Goal: Task Accomplishment & Management: Use online tool/utility

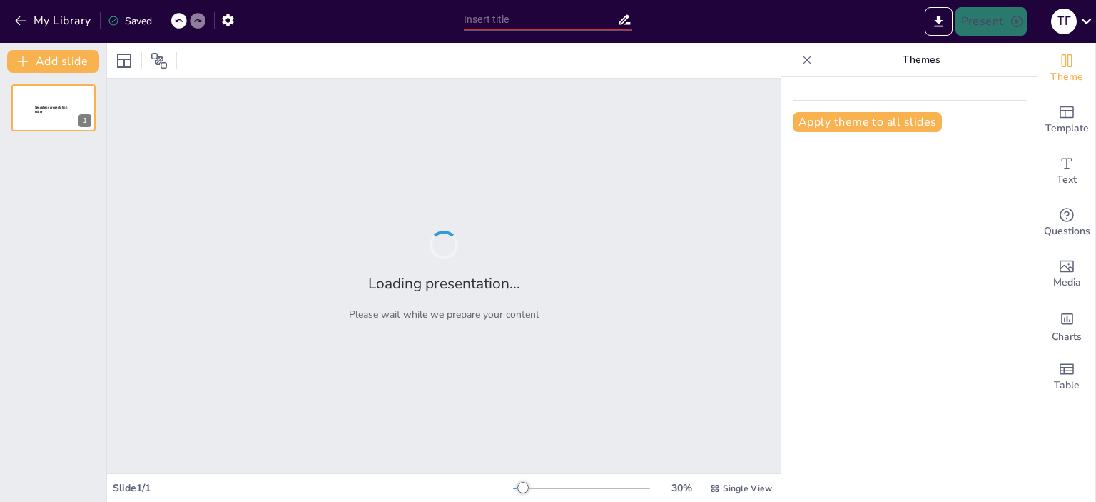
type input "Супервізійний GPS: Основи, Цінності та Нормативна База"
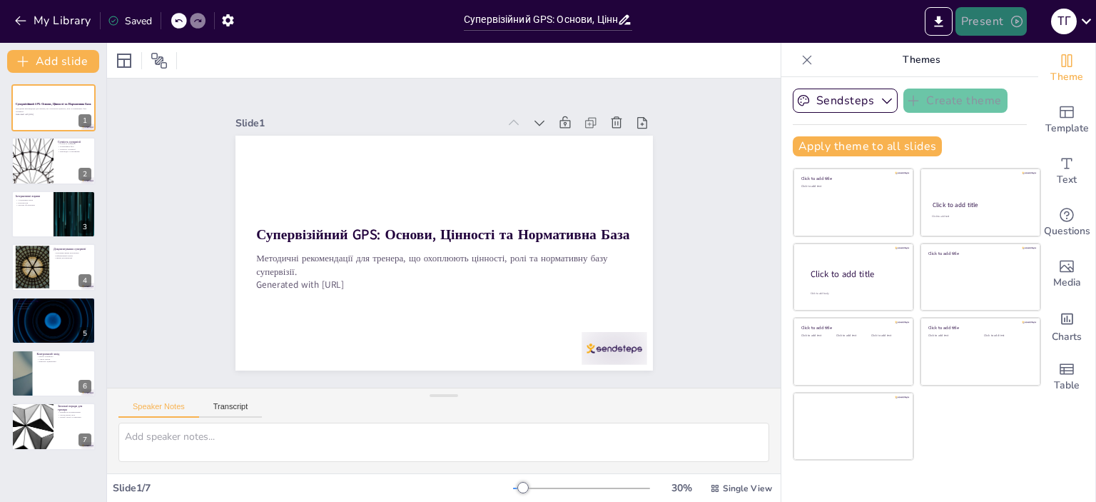
click at [986, 19] on button "Present" at bounding box center [991, 21] width 71 height 29
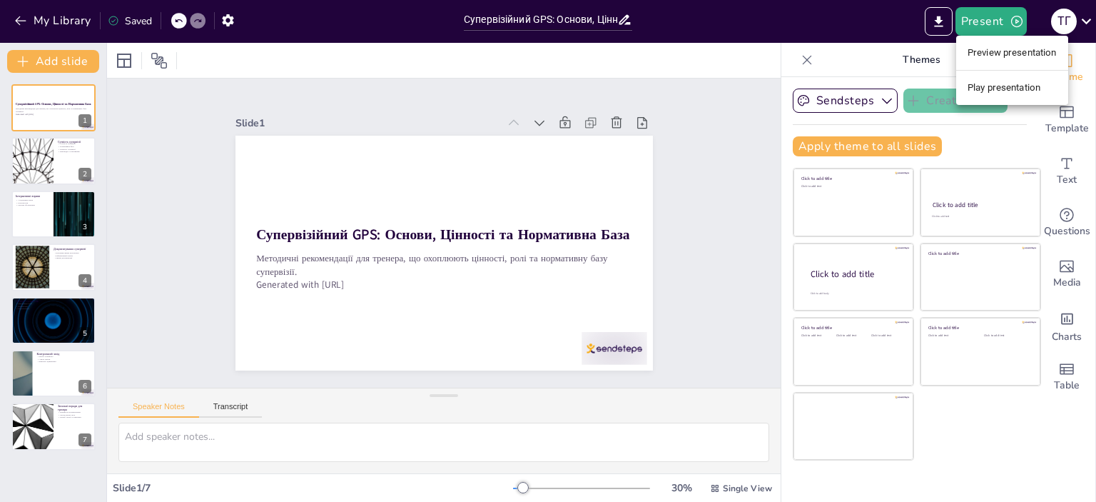
click at [993, 51] on li "Preview presentation" at bounding box center [1012, 52] width 112 height 23
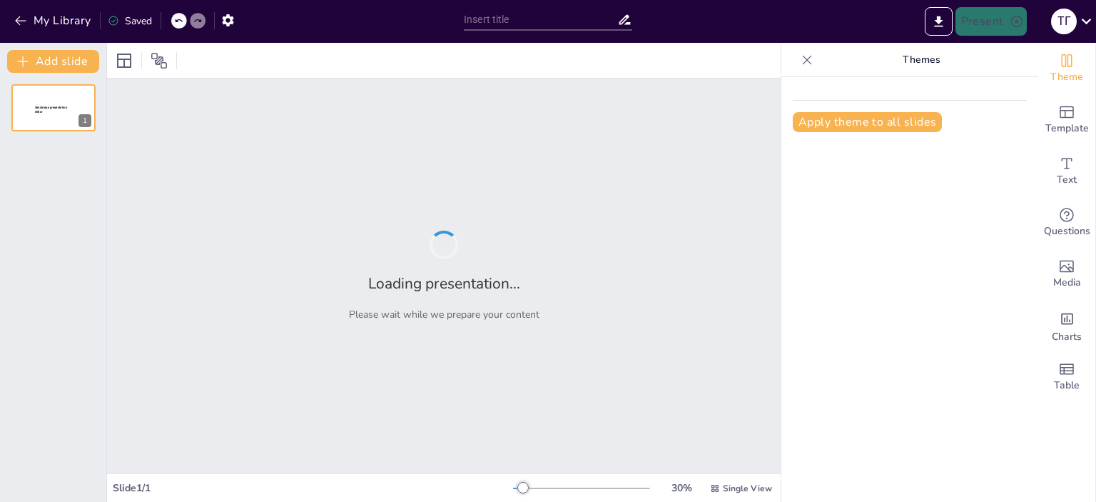
type input "Супервізійний GPS: Основи, Цінності та Нормативна База"
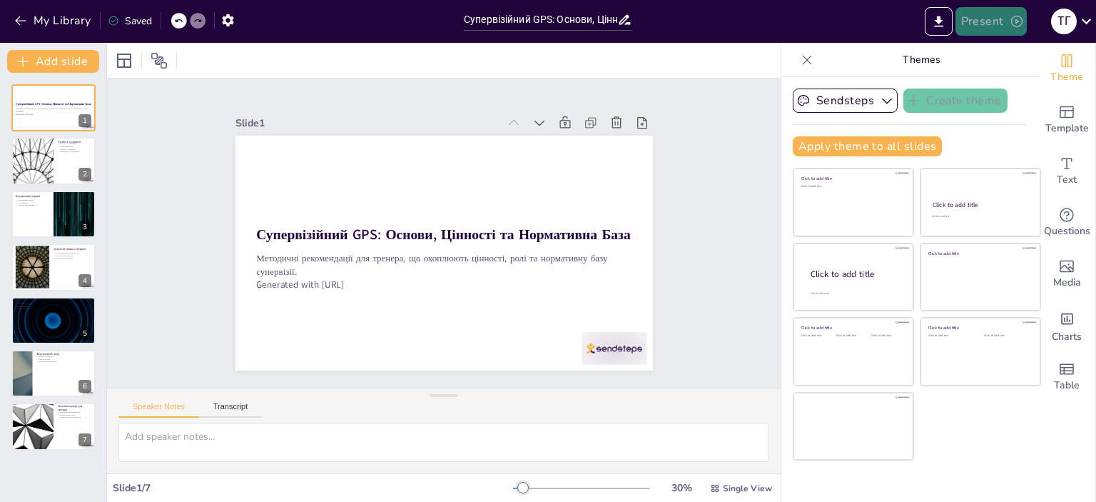
click at [1016, 19] on icon "button" at bounding box center [1017, 21] width 14 height 14
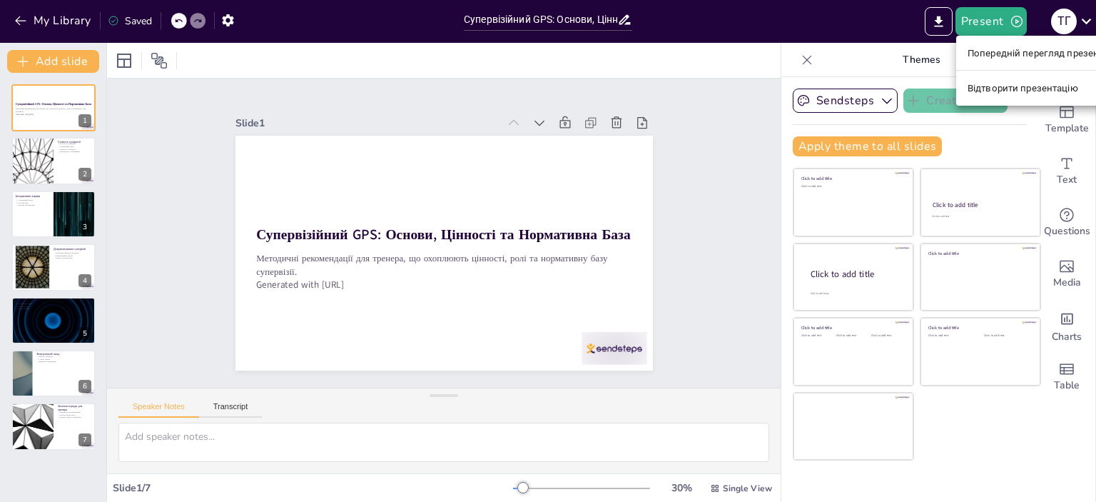
click at [1016, 51] on font "Попередній перегляд презентації" at bounding box center [1043, 53] width 151 height 11
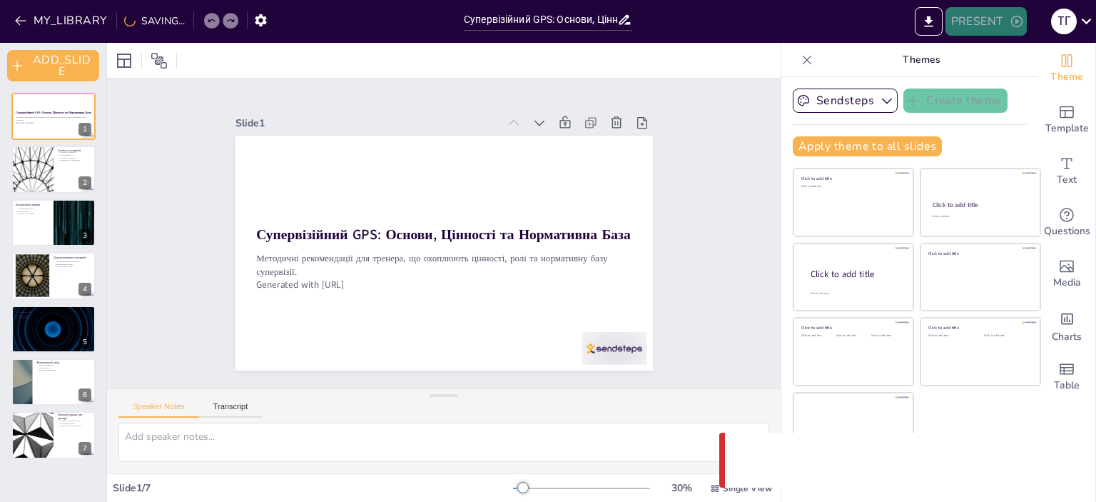
click at [1018, 18] on icon "button" at bounding box center [1017, 21] width 14 height 14
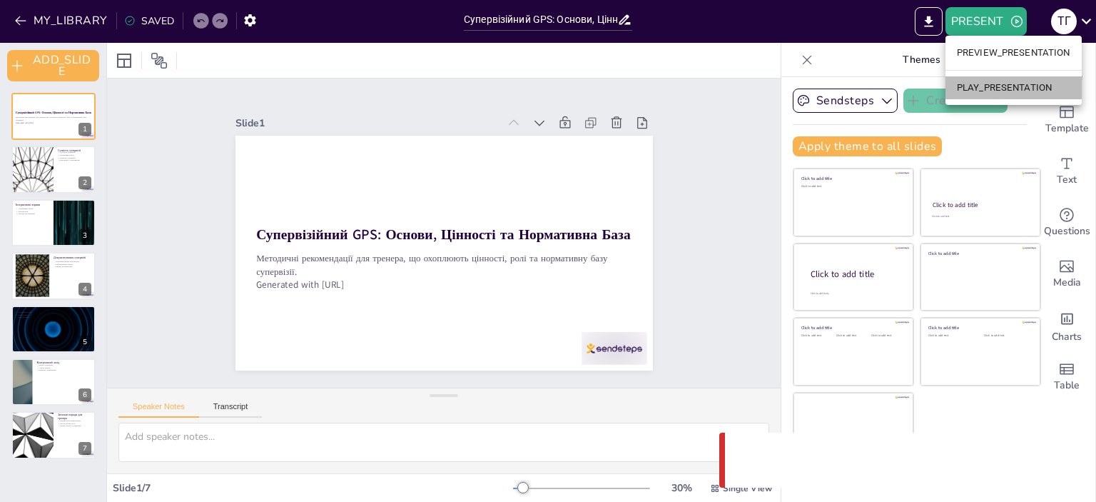
click at [1010, 88] on li "PLAY_PRESENTATION" at bounding box center [1014, 87] width 136 height 23
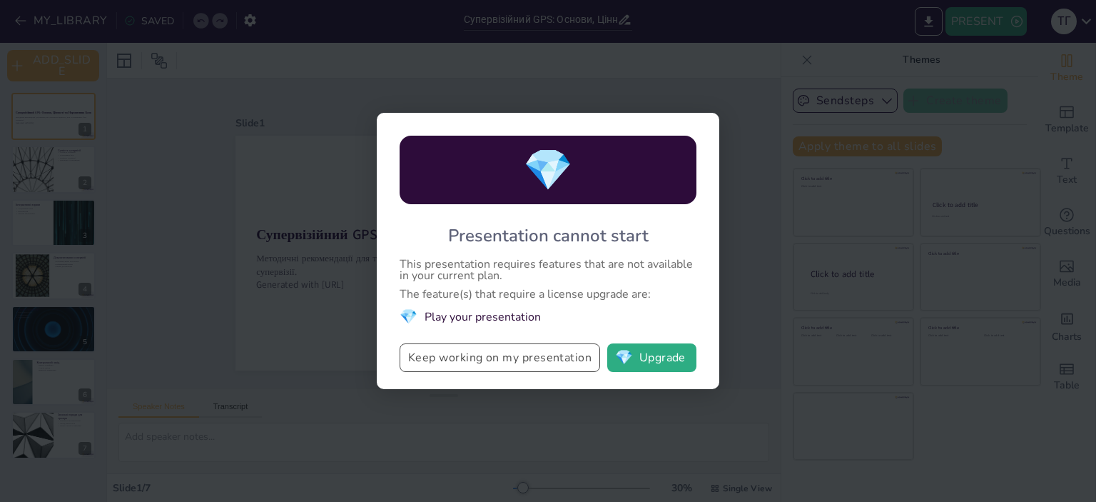
click at [504, 362] on button "Keep working on my presentation" at bounding box center [500, 357] width 201 height 29
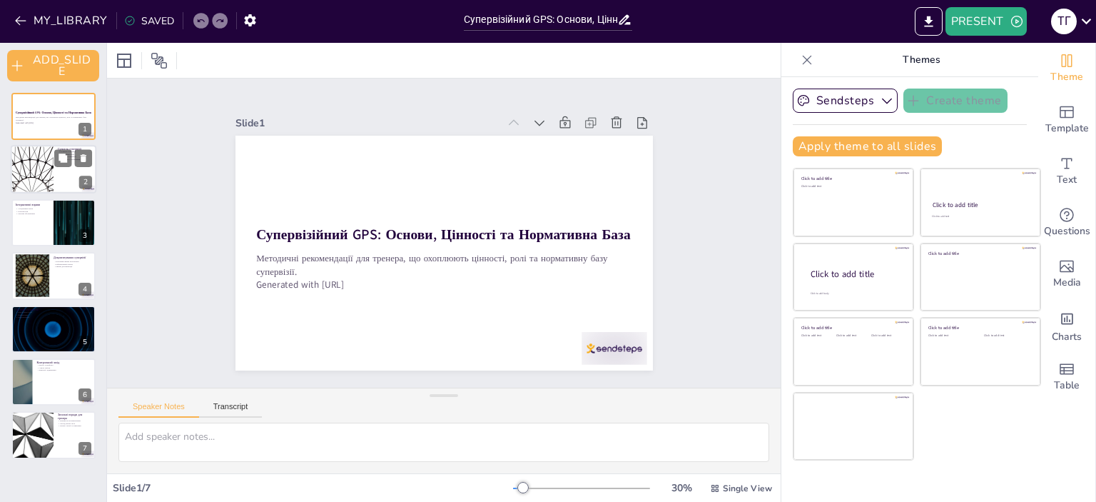
click at [39, 166] on div at bounding box center [32, 170] width 86 height 49
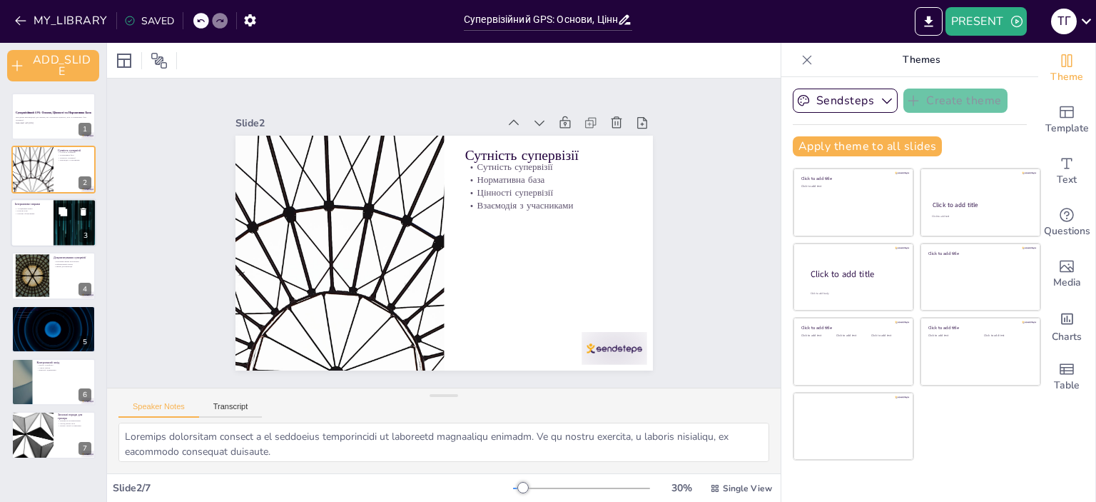
click at [43, 211] on p "Рольові ігри" at bounding box center [32, 210] width 34 height 3
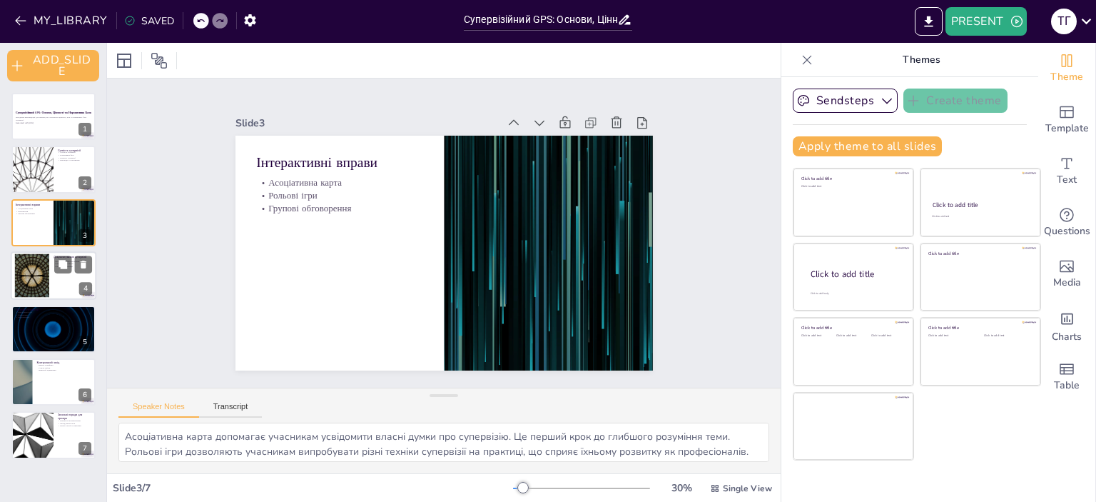
click at [41, 270] on div at bounding box center [32, 276] width 77 height 44
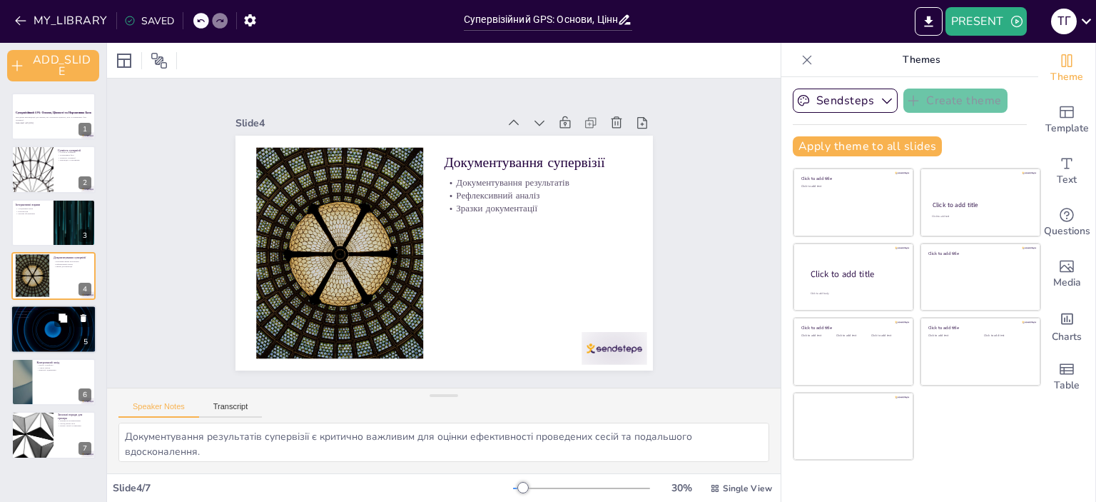
click at [41, 328] on div at bounding box center [54, 329] width 86 height 49
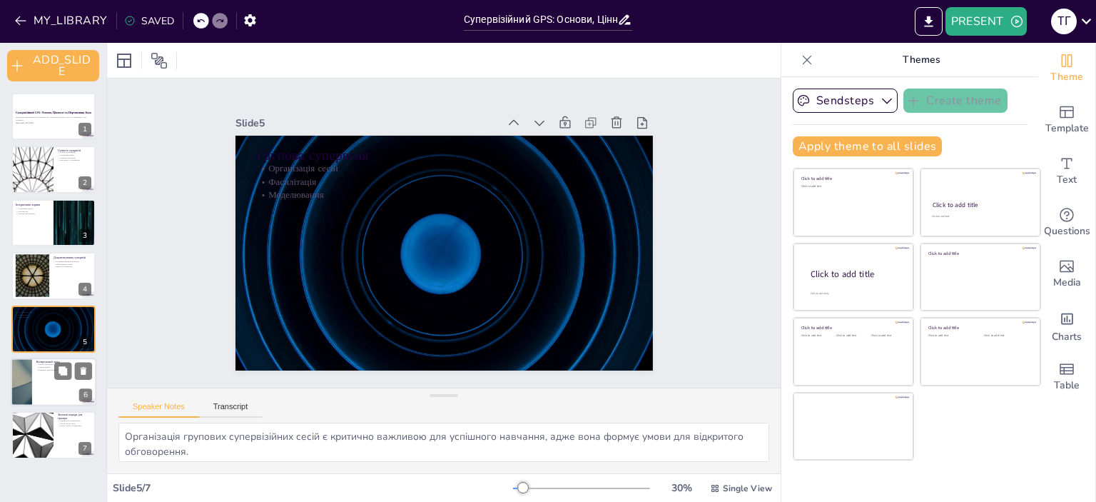
click at [40, 380] on div at bounding box center [54, 382] width 86 height 49
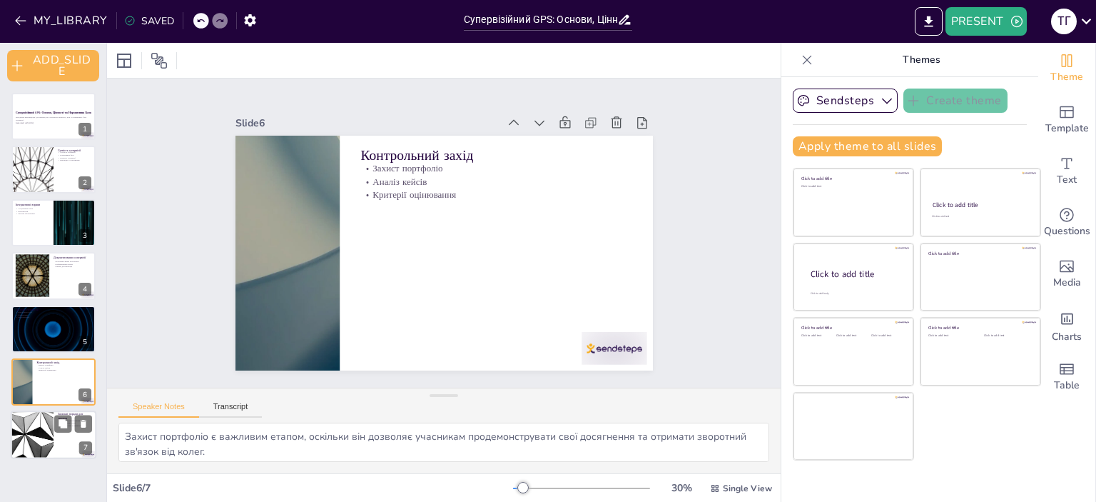
click at [40, 430] on div at bounding box center [32, 435] width 86 height 49
type textarea "Вправи на налаштування допомагають створити позитивну атмосферу на початку трен…"
